Goal: Information Seeking & Learning: Learn about a topic

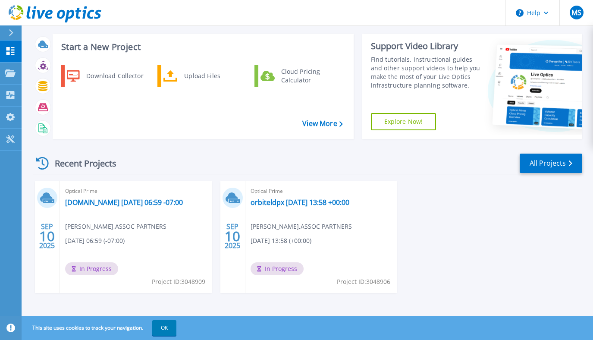
scroll to position [45, 0]
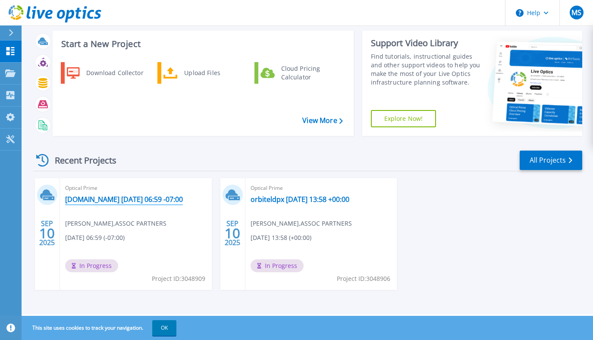
click at [127, 203] on link "[DOMAIN_NAME] [DATE] 06:59 -07:00" at bounding box center [124, 199] width 118 height 9
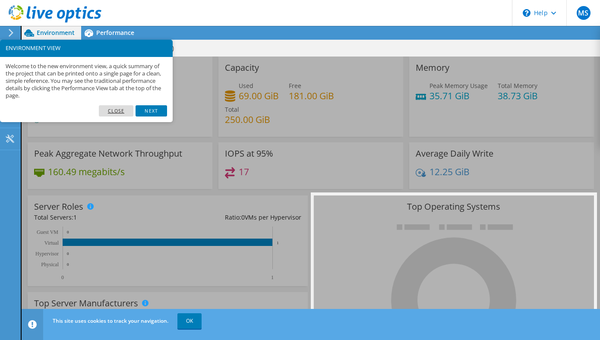
click at [120, 113] on link "Close" at bounding box center [116, 110] width 35 height 11
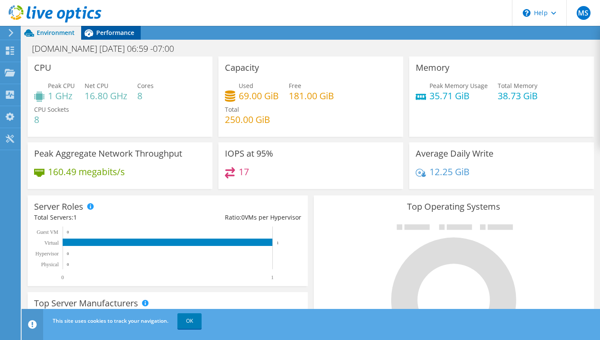
click at [107, 33] on span "Performance" at bounding box center [115, 32] width 38 height 8
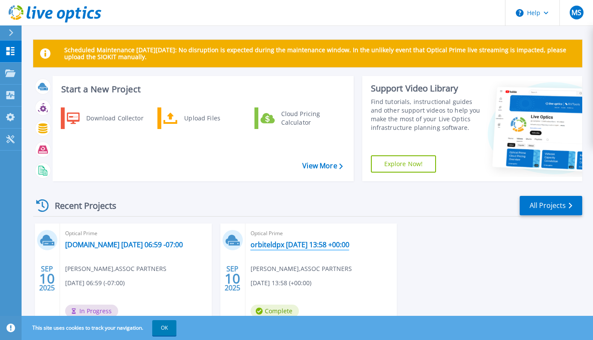
click at [295, 246] on link "orbiteldpx [DATE] 13:58 +00:00" at bounding box center [300, 244] width 99 height 9
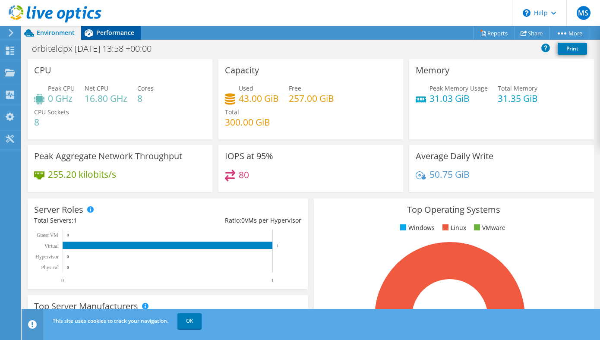
click at [107, 37] on div "Performance" at bounding box center [111, 33] width 60 height 14
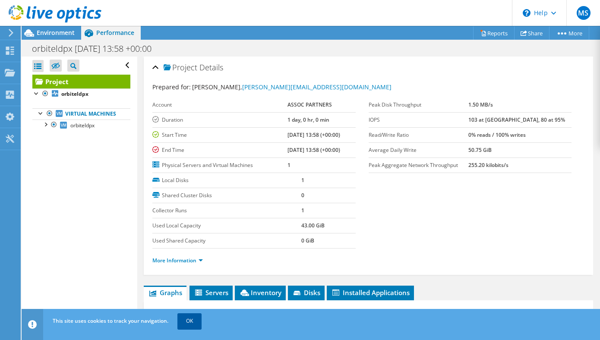
click at [192, 321] on link "OK" at bounding box center [189, 321] width 24 height 16
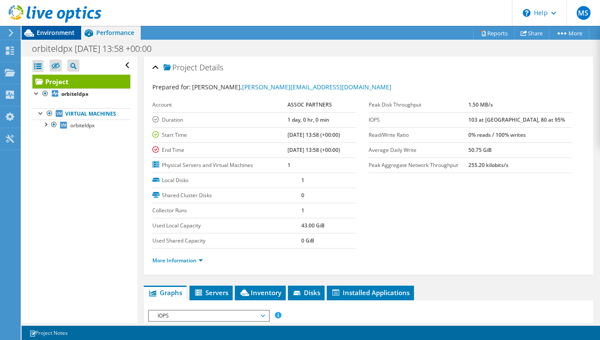
click at [44, 33] on span "Environment" at bounding box center [56, 32] width 38 height 8
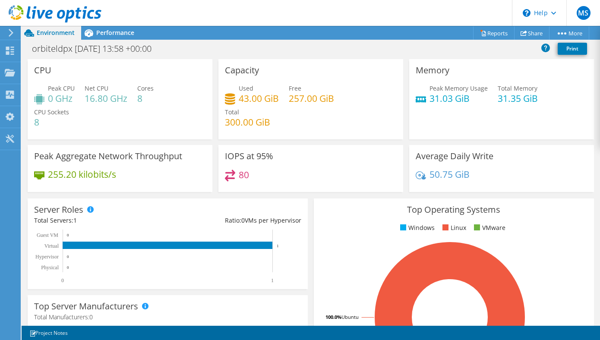
scroll to position [302, 0]
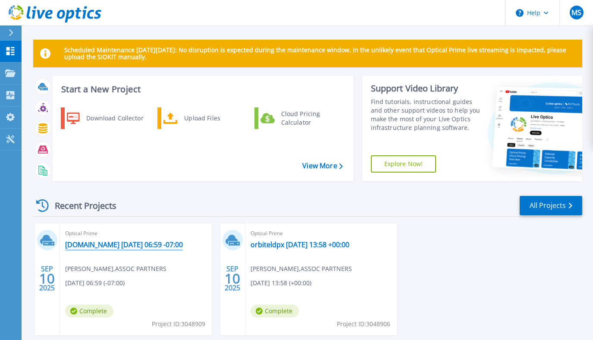
click at [126, 243] on link "[DOMAIN_NAME] [DATE] 06:59 -07:00" at bounding box center [124, 244] width 118 height 9
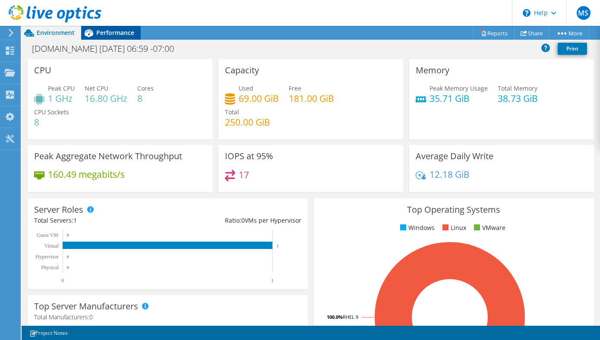
click at [110, 35] on span "Performance" at bounding box center [115, 32] width 38 height 8
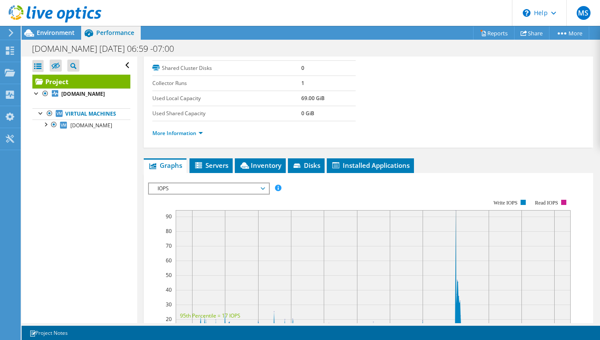
scroll to position [129, 0]
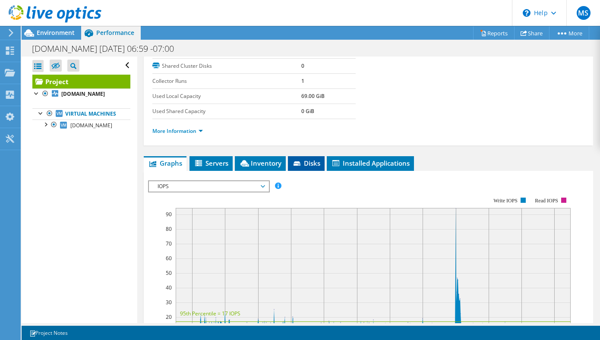
click at [308, 164] on span "Disks" at bounding box center [306, 163] width 28 height 9
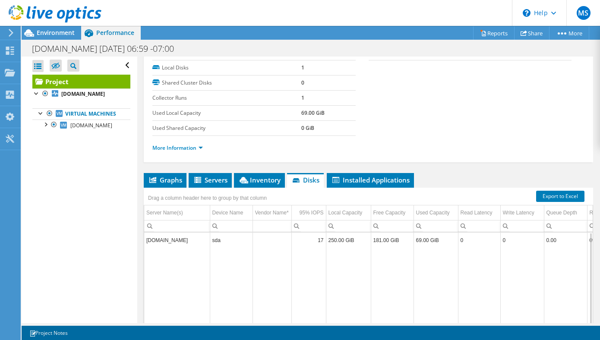
scroll to position [107, 0]
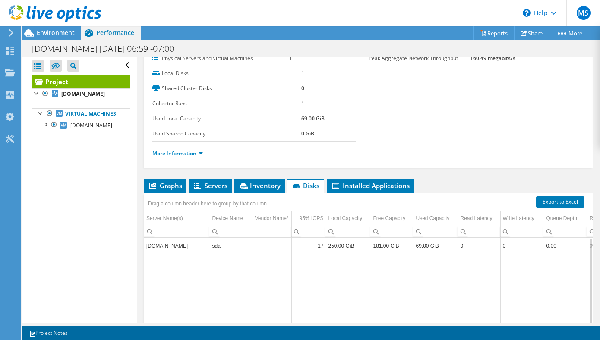
click at [184, 246] on td "[DOMAIN_NAME]" at bounding box center [177, 245] width 66 height 15
click at [46, 128] on div at bounding box center [45, 123] width 9 height 9
click at [85, 142] on link "sda" at bounding box center [81, 136] width 98 height 11
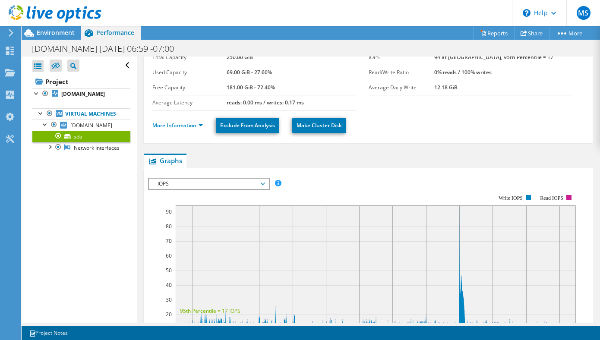
scroll to position [41, 0]
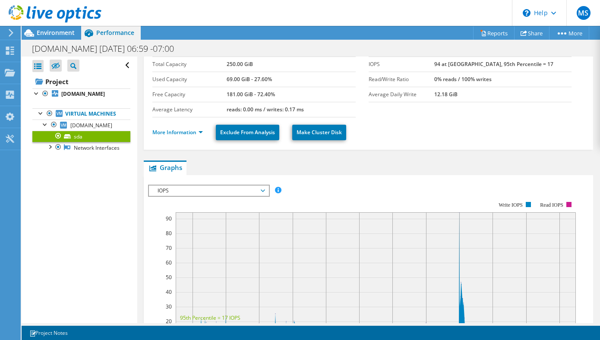
click at [240, 192] on span "IOPS" at bounding box center [208, 190] width 111 height 10
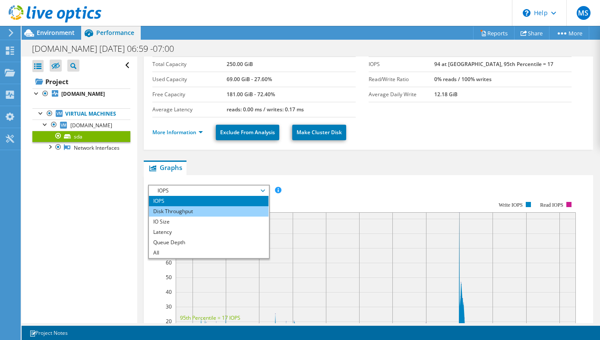
click at [191, 213] on li "Disk Throughput" at bounding box center [208, 211] width 119 height 10
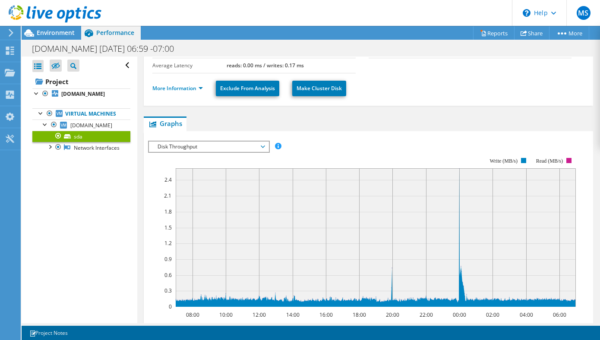
scroll to position [84, 0]
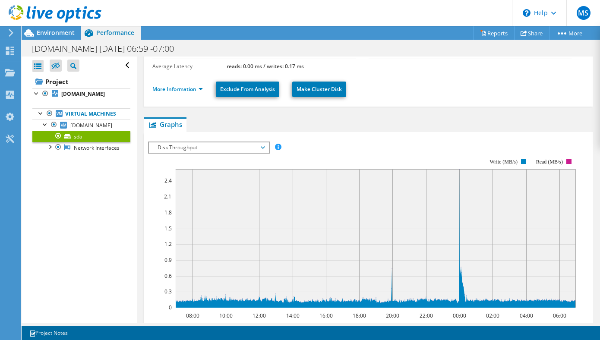
click at [261, 148] on span "Disk Throughput" at bounding box center [208, 147] width 111 height 10
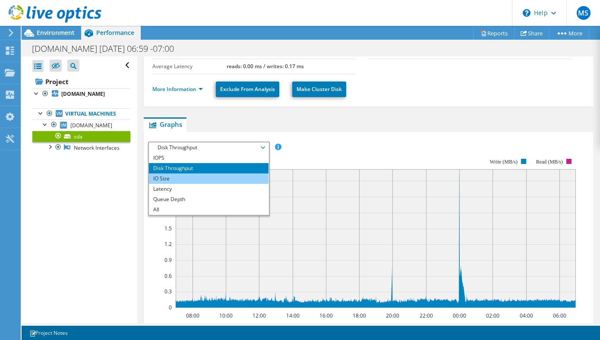
click at [184, 180] on li "IO Size" at bounding box center [208, 178] width 119 height 10
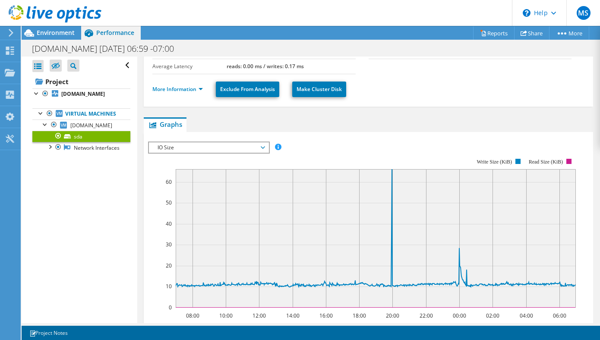
click at [260, 150] on span "IO Size" at bounding box center [208, 147] width 111 height 10
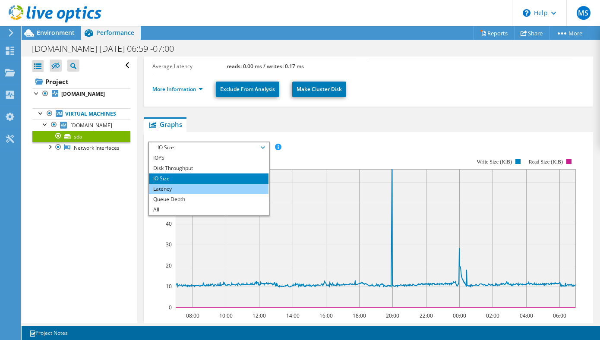
click at [187, 189] on li "Latency" at bounding box center [208, 189] width 119 height 10
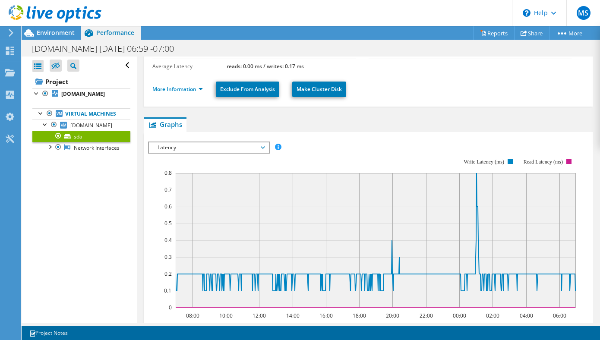
click at [259, 149] on span "Latency" at bounding box center [208, 147] width 111 height 10
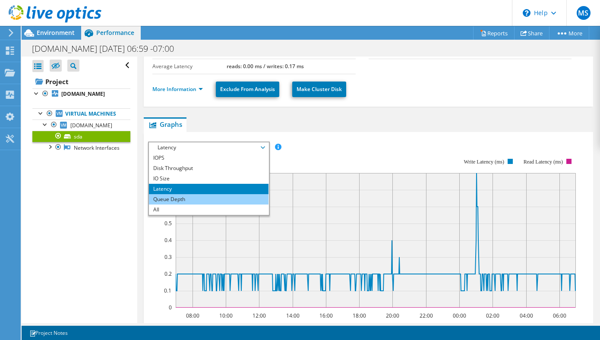
click at [192, 200] on li "Queue Depth" at bounding box center [208, 199] width 119 height 10
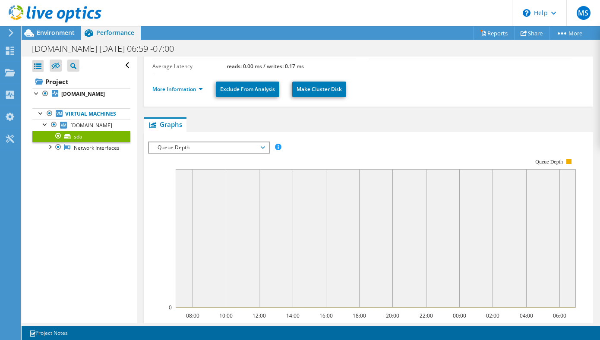
click at [229, 145] on span "Queue Depth" at bounding box center [208, 147] width 111 height 10
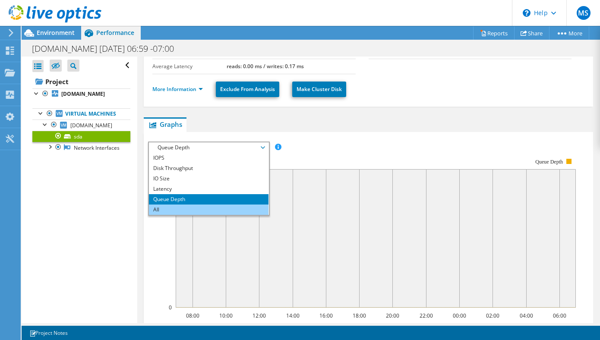
click at [171, 211] on li "All" at bounding box center [208, 209] width 119 height 10
